Goal: Navigation & Orientation: Find specific page/section

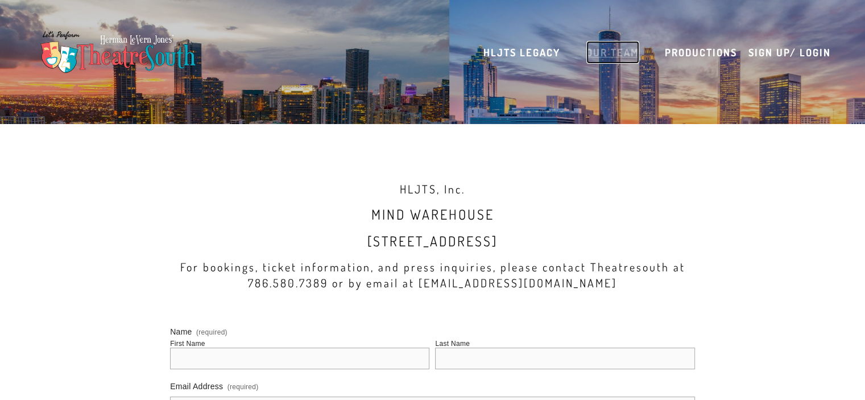
click at [609, 55] on link "Our Team" at bounding box center [612, 52] width 53 height 23
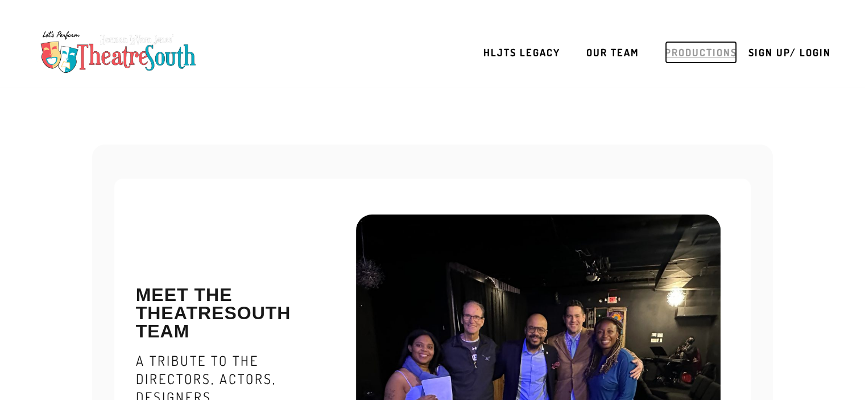
click at [704, 52] on link "Productions" at bounding box center [701, 52] width 72 height 23
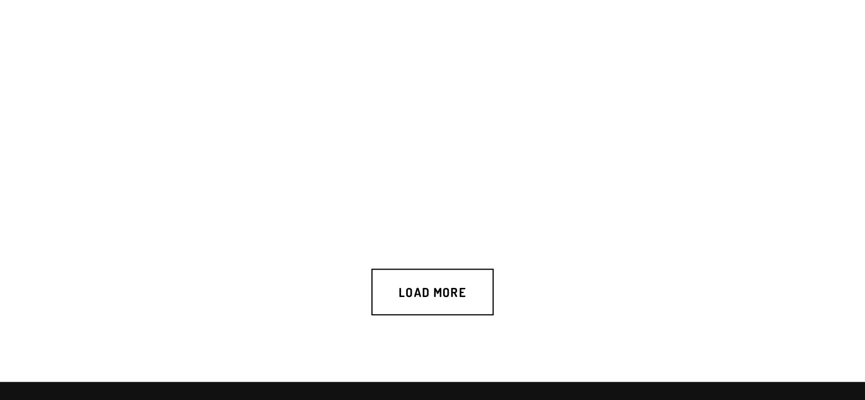
scroll to position [1023, 0]
